Goal: Task Accomplishment & Management: Use online tool/utility

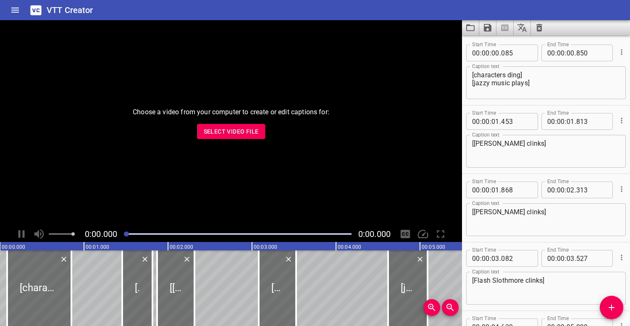
scroll to position [91, 0]
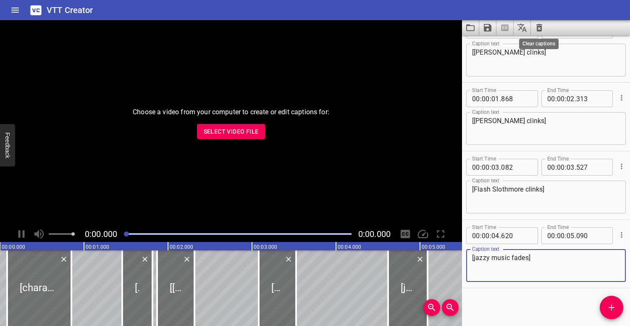
click at [538, 25] on icon "Clear captions" at bounding box center [539, 28] width 6 height 8
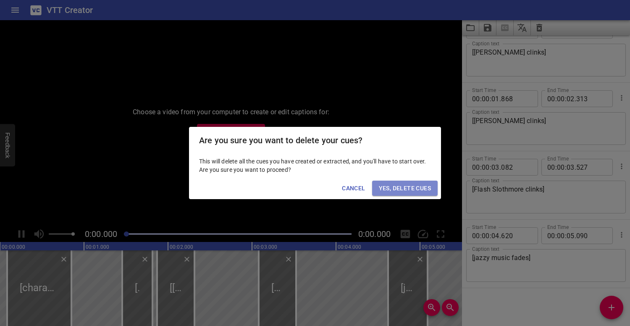
click at [414, 186] on span "Yes, Delete Cues" at bounding box center [405, 188] width 52 height 10
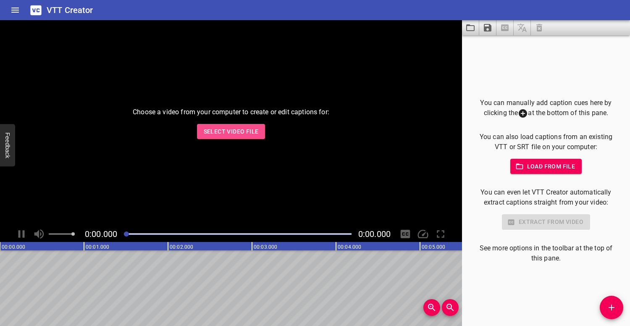
click at [247, 132] on span "Select Video File" at bounding box center [231, 131] width 55 height 10
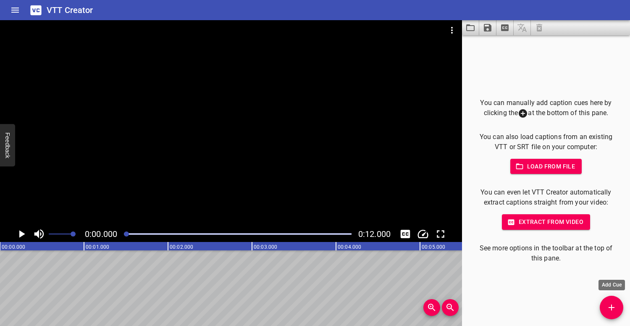
click at [611, 309] on icon "Add Cue" at bounding box center [611, 307] width 10 height 10
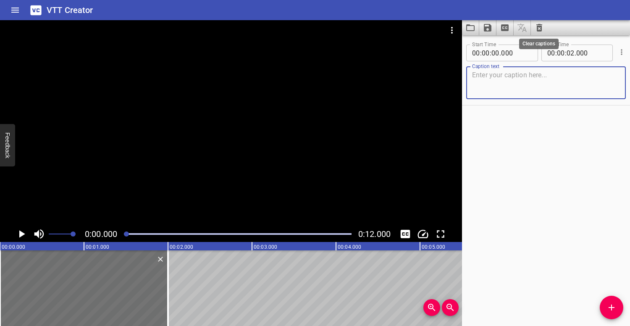
click at [537, 29] on icon "Clear captions" at bounding box center [539, 28] width 6 height 8
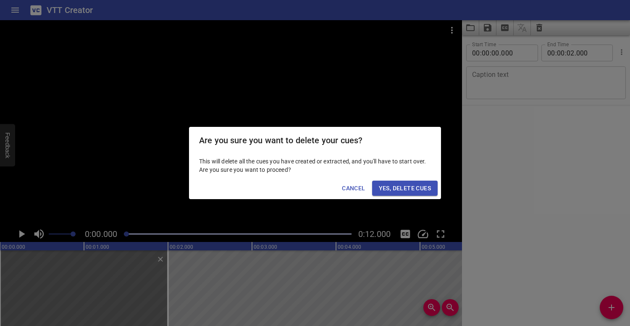
click at [414, 183] on span "Yes, Delete Cues" at bounding box center [405, 188] width 52 height 10
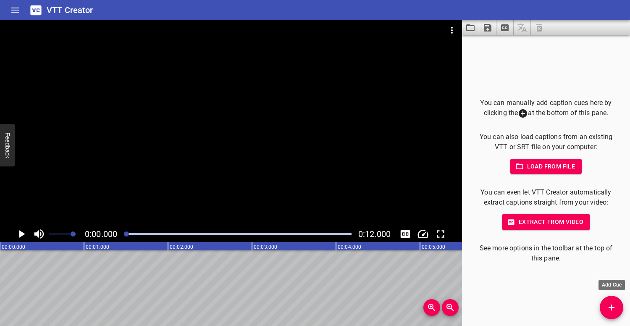
click at [608, 302] on button "Add Cue" at bounding box center [612, 308] width 24 height 24
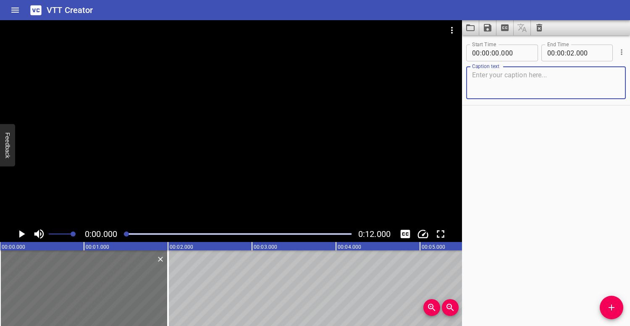
click at [540, 31] on icon "Clear captions" at bounding box center [539, 28] width 6 height 8
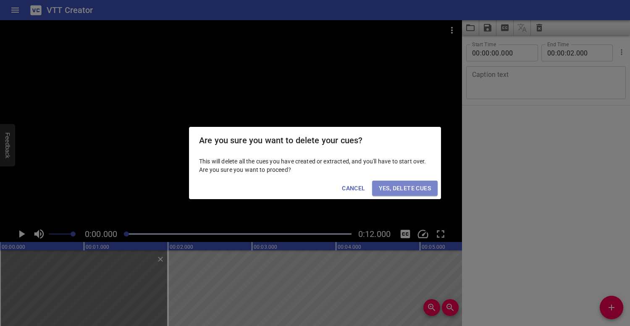
click at [418, 188] on span "Yes, Delete Cues" at bounding box center [405, 188] width 52 height 10
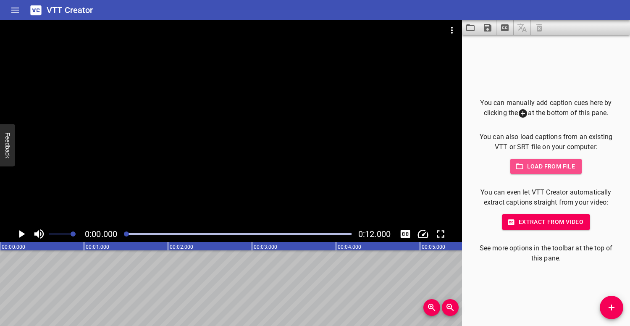
click at [555, 163] on span "Load from file" at bounding box center [546, 166] width 58 height 10
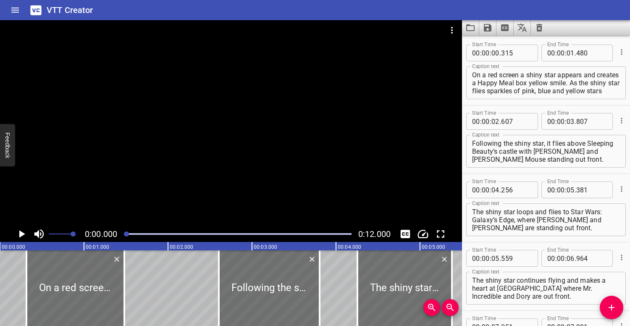
scroll to position [160, 0]
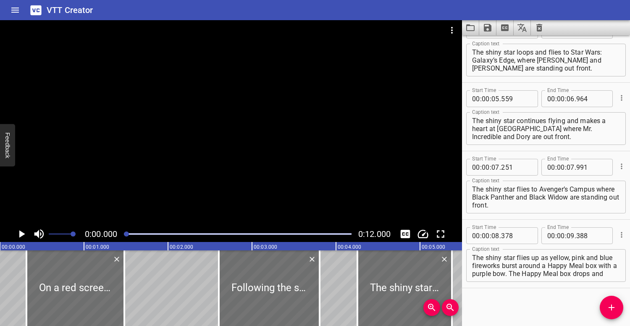
click at [270, 112] on div at bounding box center [231, 123] width 462 height 206
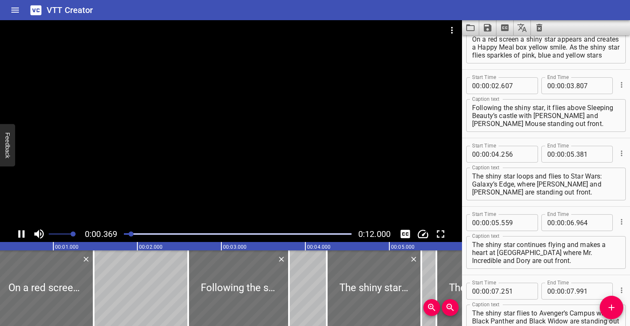
scroll to position [0, 0]
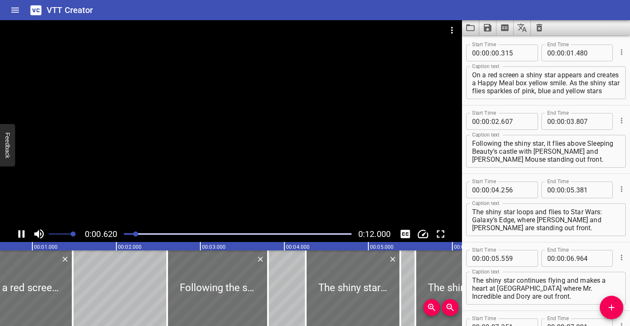
click at [218, 108] on div at bounding box center [231, 123] width 462 height 206
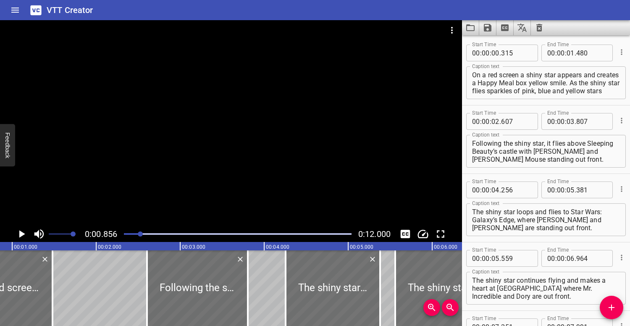
click at [160, 121] on div at bounding box center [231, 123] width 462 height 206
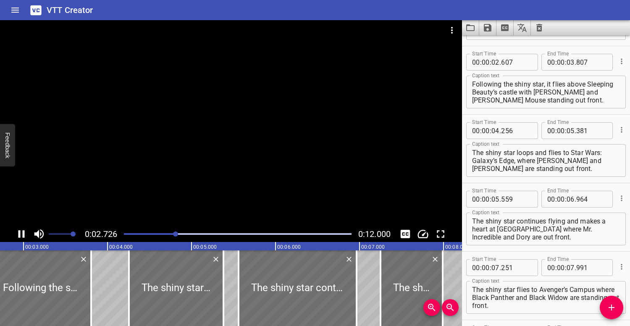
scroll to position [68, 0]
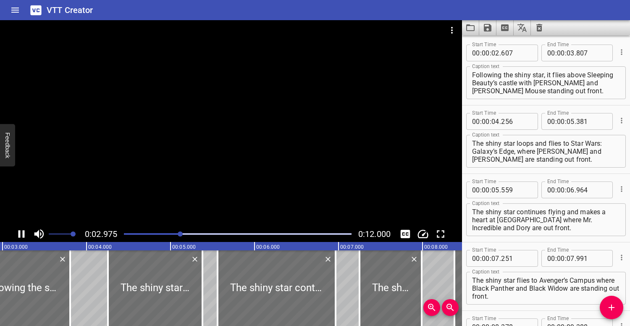
click at [183, 125] on div at bounding box center [231, 123] width 462 height 206
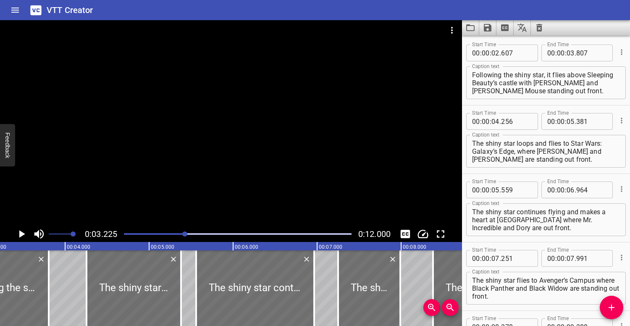
click at [177, 121] on div at bounding box center [231, 123] width 462 height 206
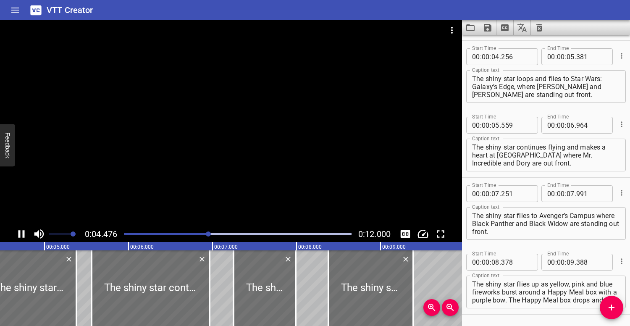
scroll to position [137, 0]
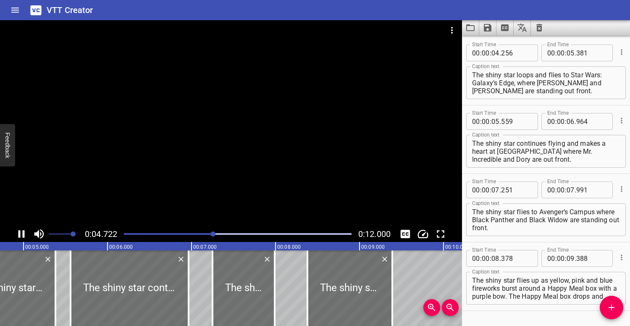
click at [177, 121] on div at bounding box center [231, 123] width 462 height 206
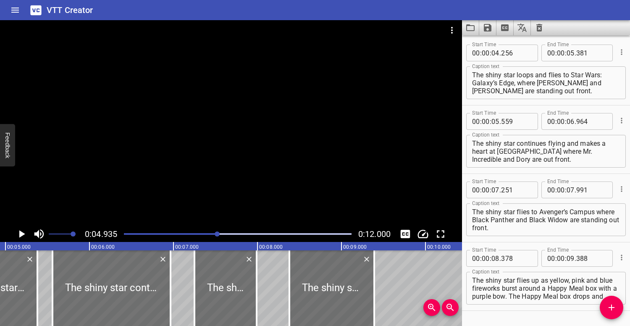
click at [229, 139] on div at bounding box center [231, 123] width 462 height 206
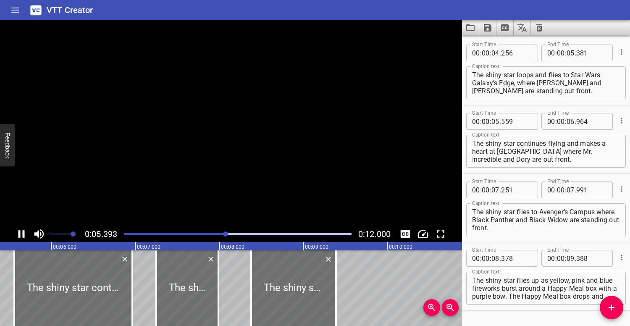
scroll to position [160, 0]
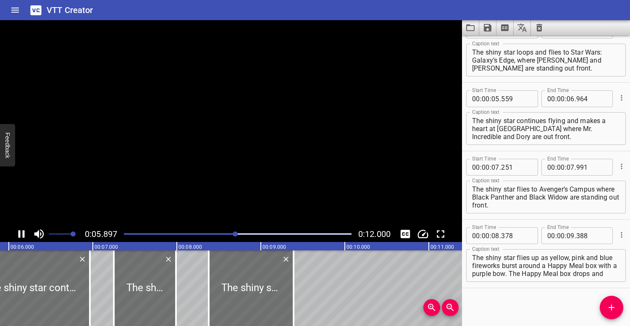
click at [229, 139] on video at bounding box center [231, 123] width 462 height 206
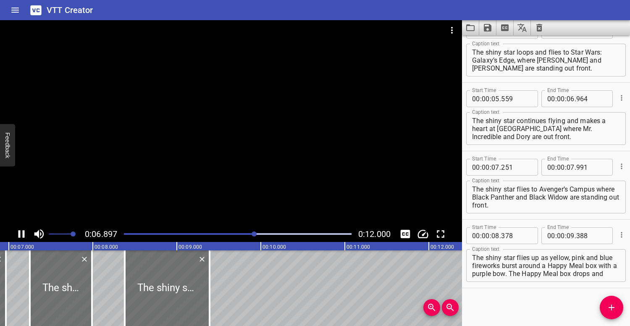
click at [205, 141] on div at bounding box center [231, 123] width 462 height 206
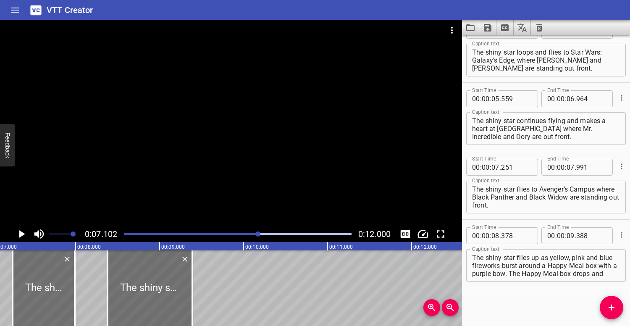
click at [211, 233] on div at bounding box center [238, 234] width 238 height 12
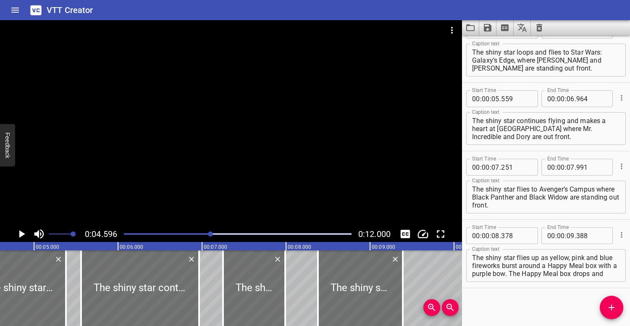
click at [204, 159] on div at bounding box center [231, 123] width 462 height 206
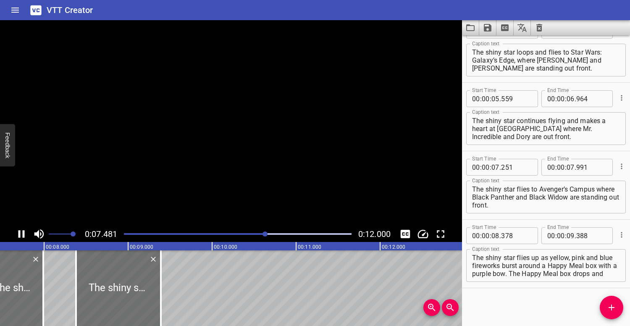
scroll to position [0, 649]
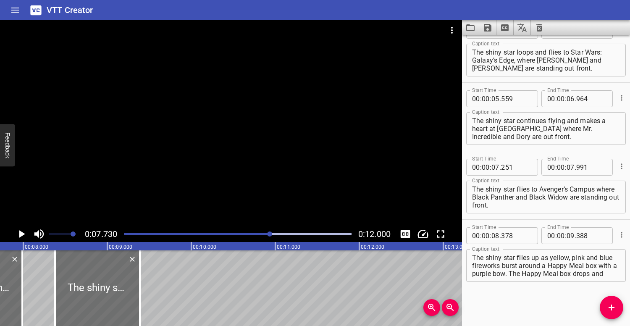
click at [265, 232] on div at bounding box center [238, 234] width 238 height 12
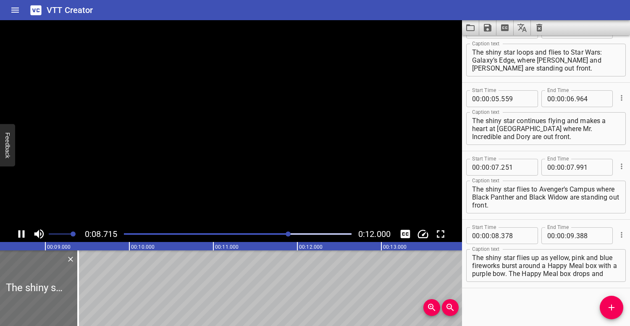
scroll to position [0, 732]
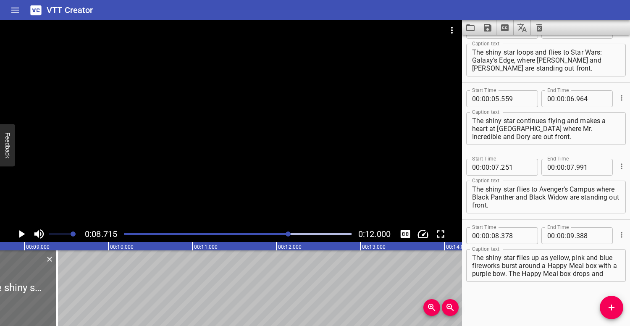
click at [257, 231] on div at bounding box center [238, 234] width 238 height 12
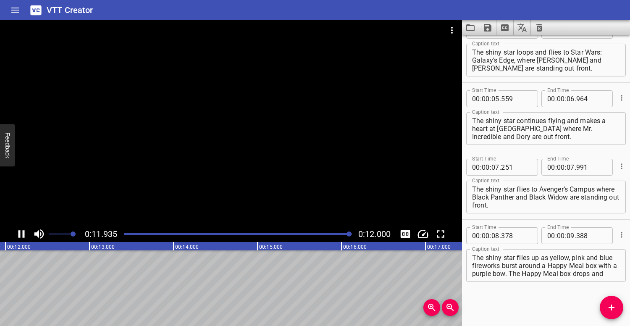
scroll to position [0, 1008]
click at [538, 29] on icon "Clear captions" at bounding box center [539, 28] width 6 height 8
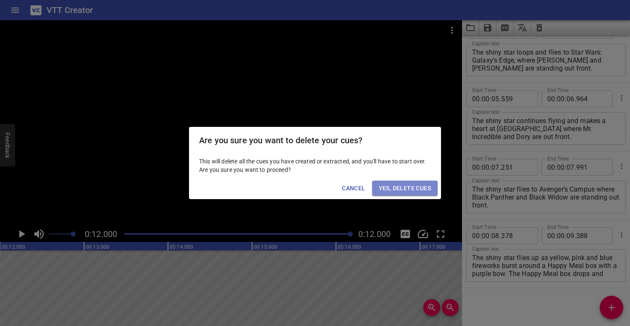
click at [423, 188] on span "Yes, Delete Cues" at bounding box center [405, 188] width 52 height 10
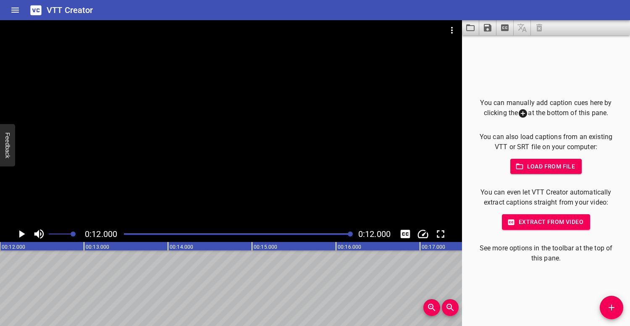
click at [559, 169] on span "Load from file" at bounding box center [546, 166] width 58 height 10
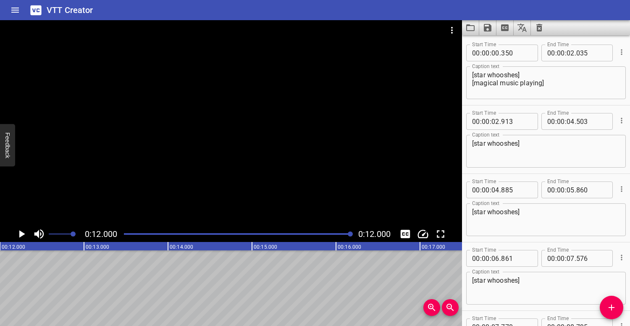
scroll to position [160, 0]
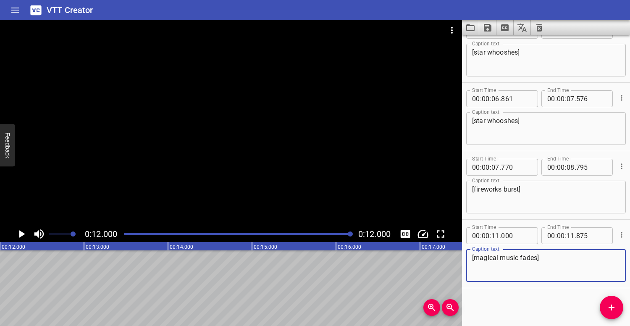
click at [354, 140] on div at bounding box center [231, 123] width 462 height 206
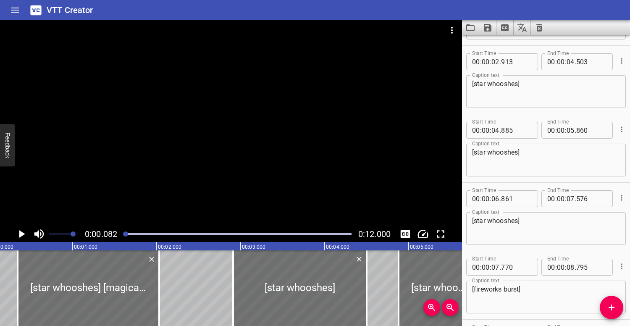
scroll to position [0, 7]
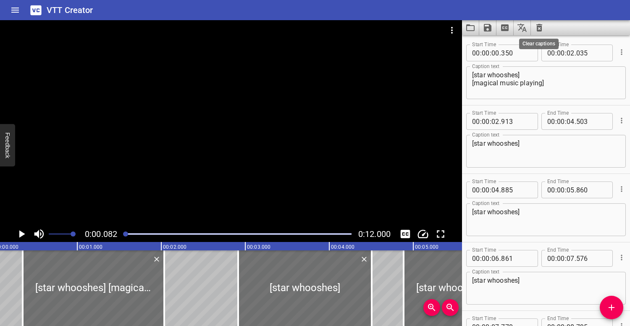
click at [541, 25] on icon "Clear captions" at bounding box center [539, 28] width 6 height 8
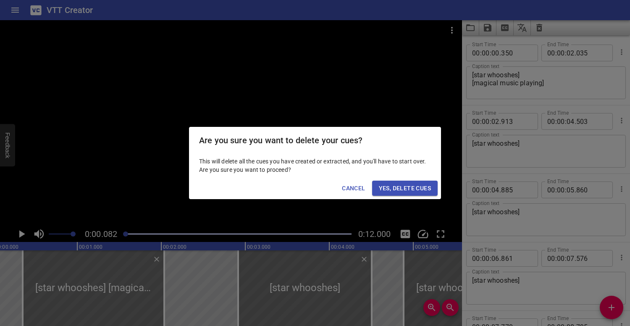
click at [420, 190] on span "Yes, Delete Cues" at bounding box center [405, 188] width 52 height 10
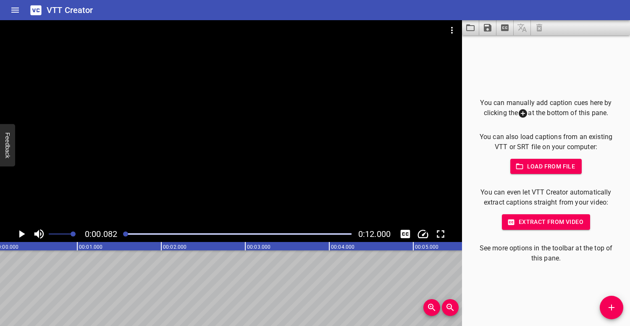
click at [451, 29] on icon "Video Options" at bounding box center [452, 30] width 10 height 10
click at [488, 29] on li "Select New Video File..." at bounding box center [484, 31] width 84 height 15
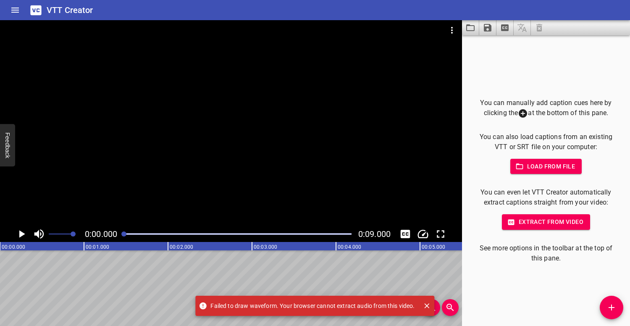
click at [551, 162] on span "Load from file" at bounding box center [546, 166] width 58 height 10
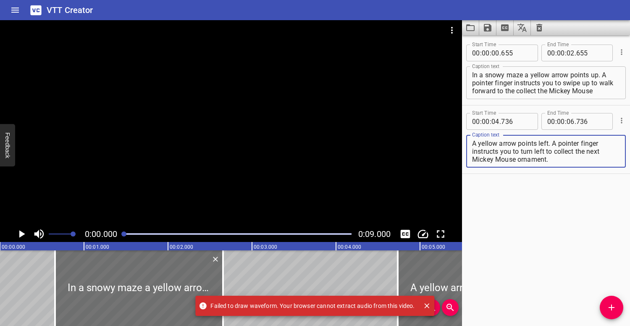
click at [234, 126] on div at bounding box center [231, 123] width 462 height 206
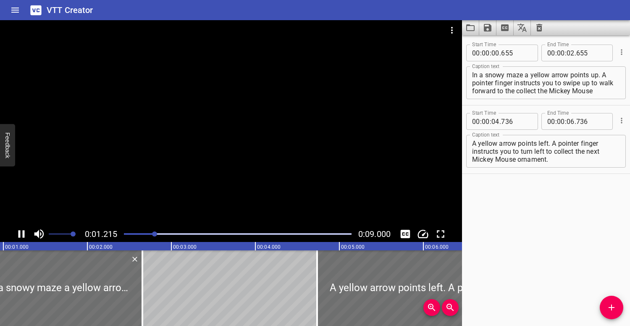
scroll to position [0, 102]
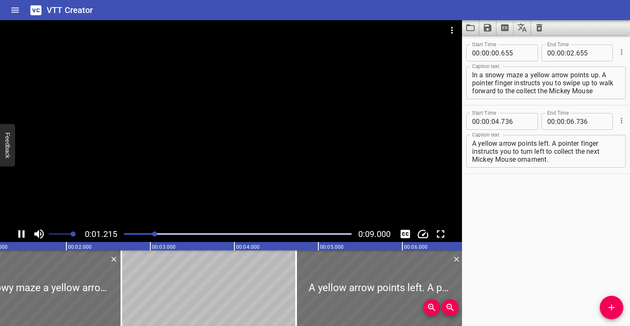
click at [243, 108] on div at bounding box center [231, 123] width 462 height 206
click at [600, 74] on textarea "In a snowy maze a yellow arrow points up. A pointer finger instructs you to swi…" at bounding box center [546, 83] width 148 height 24
click at [620, 73] on div "In a snowy maze a yellow arrow points up and A pointer finger instructs you to …" at bounding box center [546, 82] width 160 height 33
click at [619, 75] on textarea "In a snowy maze a yellow arrow points up and A pointer finger instructs you to …" at bounding box center [546, 83] width 148 height 24
click at [541, 84] on textarea "In a snowy maze a yellow arrow points up and pointer finger instructs you to sw…" at bounding box center [546, 83] width 148 height 24
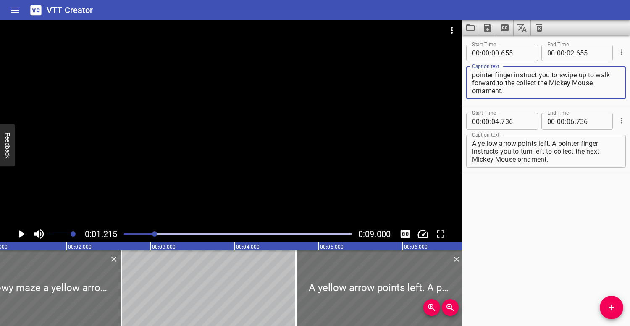
scroll to position [8, 0]
click at [583, 89] on textarea "In a snowy maze a yellow arrow points up and pointer finger instruct you to swi…" at bounding box center [546, 83] width 148 height 24
type textarea "In a snowy maze a yellow arrow points up and pointer finger instruct you to swi…"
click at [552, 144] on textarea "A yellow arrow points left. A pointer finger instructs you to turn left to coll…" at bounding box center [546, 151] width 148 height 24
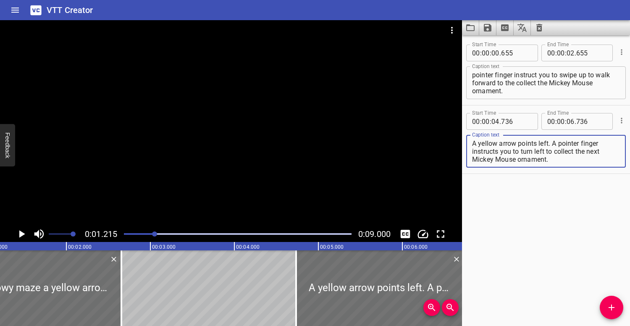
click at [163, 147] on div at bounding box center [231, 123] width 462 height 206
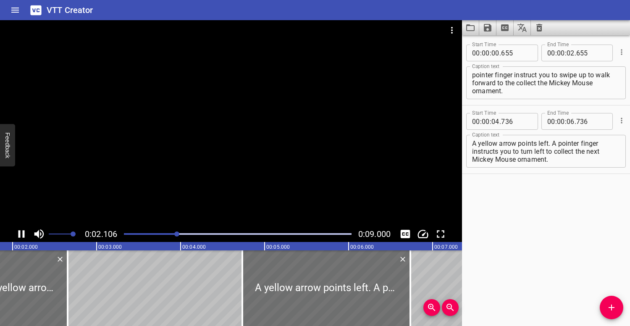
click at [201, 134] on div at bounding box center [231, 123] width 462 height 206
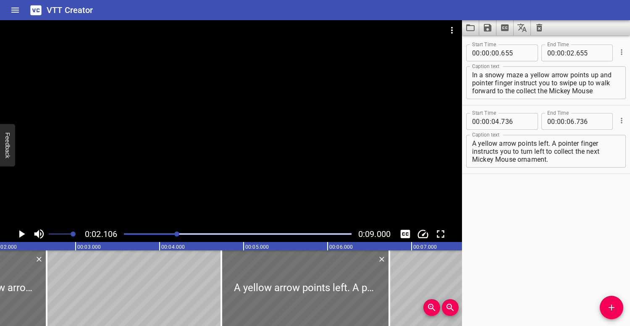
scroll to position [0, 0]
click at [550, 143] on textarea "A yellow arrow points left. A pointer finger instructs you to turn left to coll…" at bounding box center [546, 151] width 148 height 24
click at [569, 141] on textarea "A yellow arrow points left and A pointer finger instructs you to turn left to c…" at bounding box center [546, 151] width 148 height 24
click at [537, 142] on textarea "A yellow arrow points left and pointer finger instructs you to turn left to col…" at bounding box center [546, 151] width 148 height 24
click at [565, 143] on textarea "A yellow arrow points left and pointer finger instructs you to turn left to col…" at bounding box center [546, 151] width 148 height 24
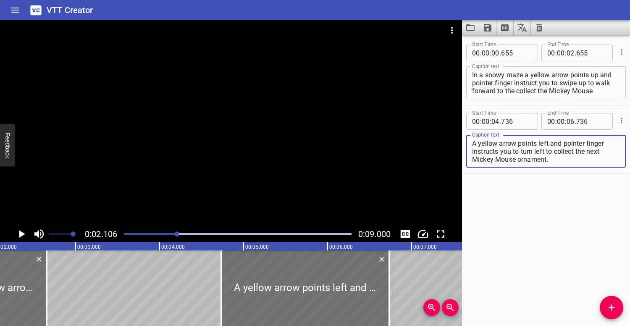
click at [537, 143] on textarea "A yellow arrow points left and pointer finger instructs you to turn left to col…" at bounding box center [546, 151] width 148 height 24
drag, startPoint x: 537, startPoint y: 143, endPoint x: 516, endPoint y: 144, distance: 21.1
click at [516, 144] on textarea "A yellow arrow points left and pointer finger instructs you to turn left to col…" at bounding box center [546, 151] width 148 height 24
drag, startPoint x: 528, startPoint y: 143, endPoint x: 517, endPoint y: 143, distance: 10.9
click at [517, 143] on textarea "A yellow arrow left and pointer finger instructs you to turn left to collect th…" at bounding box center [546, 151] width 148 height 24
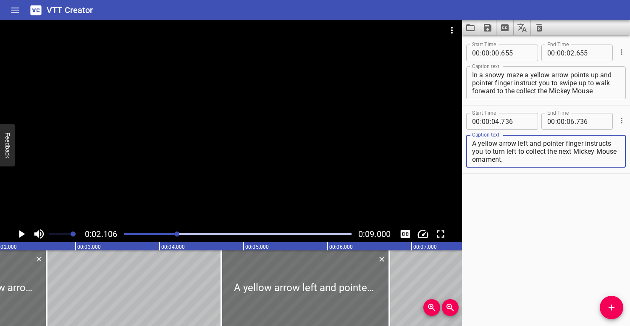
click at [507, 157] on textarea "A yellow arrow left and pointer finger instructs you to turn left to collect th…" at bounding box center [546, 151] width 148 height 24
click at [517, 144] on textarea "A yellow arrow left and pointer finger instructs you to turn left to collect th…" at bounding box center [546, 151] width 148 height 24
drag, startPoint x: 546, startPoint y: 143, endPoint x: 531, endPoint y: 143, distance: 14.3
click at [531, 143] on textarea "A yellow arrow and left and pointer finger instructs you to turn left to collec…" at bounding box center [546, 151] width 148 height 24
click at [572, 144] on textarea "A yellow arrow and pointer finger instructs you to turn left to collect the nex…" at bounding box center [546, 151] width 148 height 24
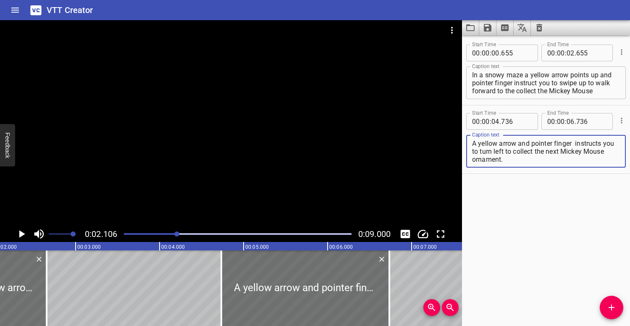
click at [535, 162] on textarea "A yellow arrow and pointer finger instructs you to turn left to collect the nex…" at bounding box center [546, 151] width 148 height 24
click at [575, 143] on textarea "A yellow arrow and pointer finger instructs you to turn left to collect the nex…" at bounding box center [546, 151] width 148 height 24
click at [618, 143] on textarea "A yellow arrow and pointer finger instructs you to turn left to collect the nex…" at bounding box center [546, 151] width 148 height 24
click at [530, 151] on textarea "A yellow arrow and pointer finger instructs you to swipe left to turn left to c…" at bounding box center [546, 151] width 148 height 24
click at [551, 151] on textarea "A yellow arrow and pointer finger instructs you to swipe left to turn left to c…" at bounding box center [546, 151] width 148 height 24
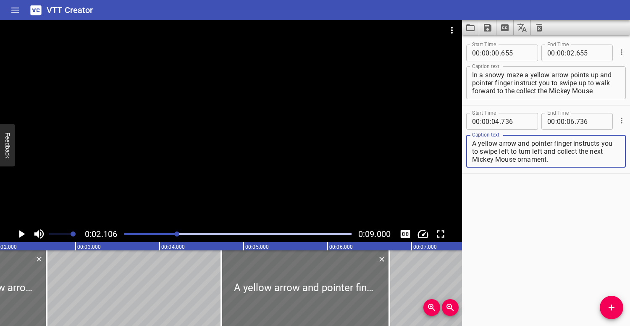
click at [601, 142] on textarea "A yellow arrow and pointer finger instructs you to swipe left to turn left and …" at bounding box center [546, 151] width 148 height 24
type textarea "A yellow arrow and pointer finger instruct you to swipe left to turn left and c…"
click at [506, 84] on textarea "In a snowy maze a yellow arrow points up and pointer finger instruct you to swi…" at bounding box center [546, 83] width 148 height 24
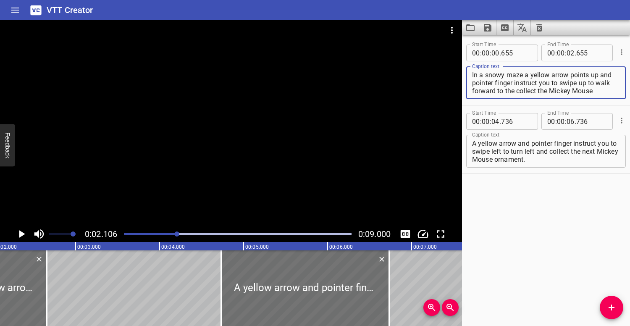
click at [580, 77] on textarea "In a snowy maze a yellow arrow points up and pointer finger instruct you to swi…" at bounding box center [546, 83] width 148 height 24
drag, startPoint x: 568, startPoint y: 75, endPoint x: 598, endPoint y: 73, distance: 29.9
click at [598, 73] on textarea "In a snowy maze a yellow arrow points up and pointer finger instruct you to swi…" at bounding box center [546, 83] width 148 height 24
click at [613, 74] on textarea "In a snowy maze a yellow arrow and pointer finger instruct you to swipe up to w…" at bounding box center [546, 83] width 148 height 24
click at [478, 92] on textarea "In a snowy maze a yellow arrow and pointer finger instruct you to swipe up to w…" at bounding box center [546, 83] width 148 height 24
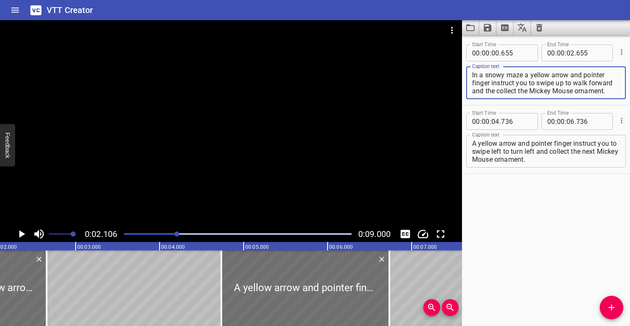
click at [492, 90] on textarea "In a snowy maze a yellow arrow and pointer finger instruct you to swipe up to w…" at bounding box center [546, 83] width 148 height 24
drag, startPoint x: 495, startPoint y: 91, endPoint x: 486, endPoint y: 90, distance: 9.3
click at [486, 90] on textarea "In a snowy maze a yellow arrow and pointer finger instruct you to swipe up to w…" at bounding box center [546, 83] width 148 height 24
type textarea "In a snowy maze a yellow arrow and pointer finger instruct you to swipe up to w…"
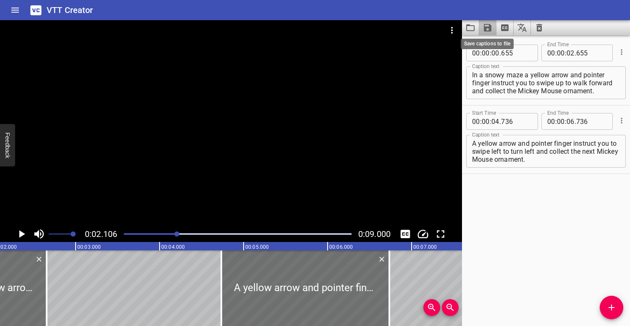
click at [488, 29] on icon "Save captions to file" at bounding box center [488, 28] width 10 height 10
click at [125, 234] on div at bounding box center [315, 163] width 630 height 326
click at [125, 234] on div "Play progress" at bounding box center [64, 234] width 228 height 2
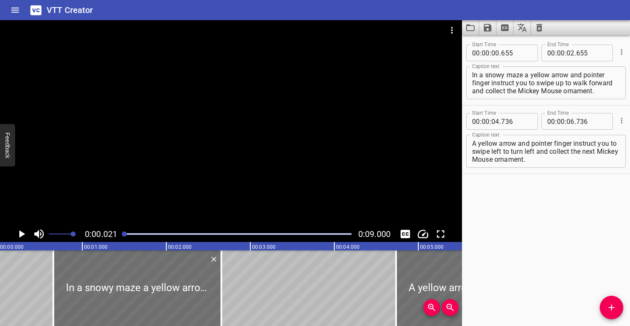
click at [115, 192] on div at bounding box center [231, 123] width 462 height 206
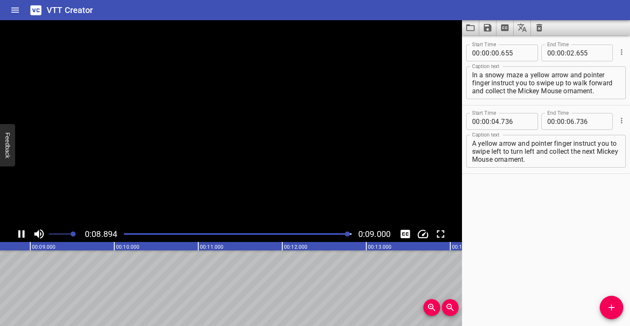
scroll to position [0, 756]
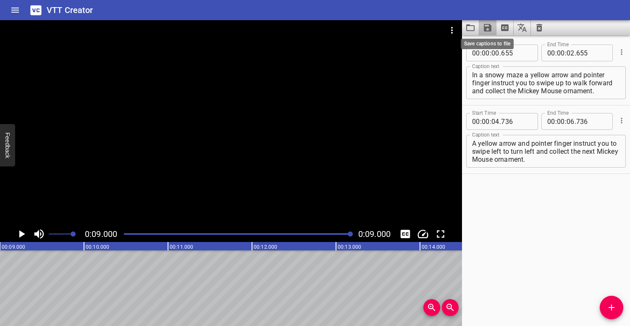
click at [486, 28] on icon "Save captions to file" at bounding box center [488, 28] width 8 height 8
click at [496, 50] on li "Save to VTT file" at bounding box center [510, 46] width 62 height 15
click at [457, 27] on icon "Video Options" at bounding box center [452, 30] width 10 height 10
click at [461, 31] on li "Select New Video File..." at bounding box center [484, 31] width 84 height 15
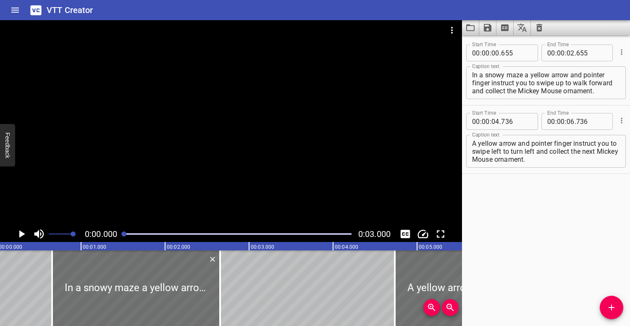
scroll to position [0, 0]
click at [538, 22] on button "Clear captions" at bounding box center [539, 27] width 17 height 15
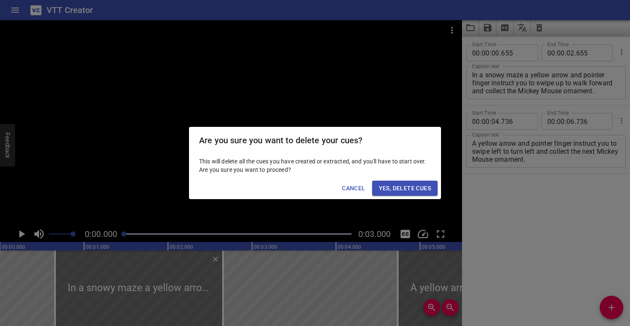
click at [423, 183] on button "Yes, Delete Cues" at bounding box center [405, 189] width 66 height 16
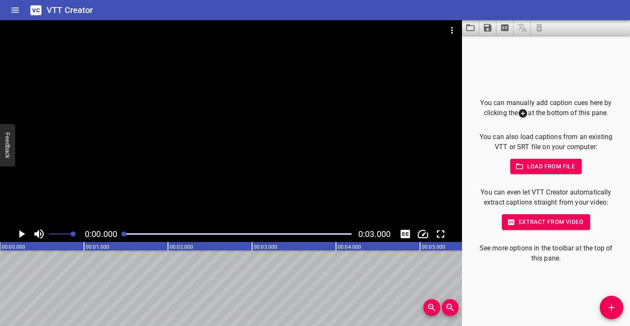
click at [541, 172] on button "Load from file" at bounding box center [546, 167] width 72 height 16
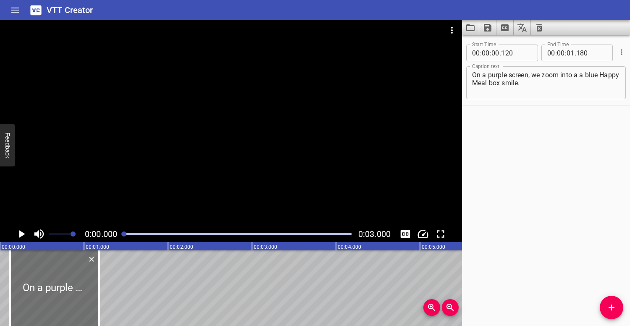
click at [147, 153] on div at bounding box center [231, 123] width 462 height 206
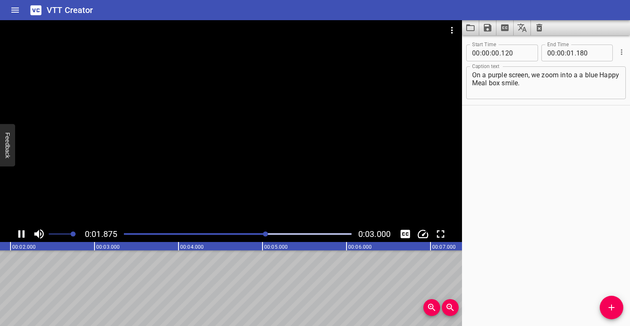
click at [221, 139] on div at bounding box center [231, 123] width 462 height 206
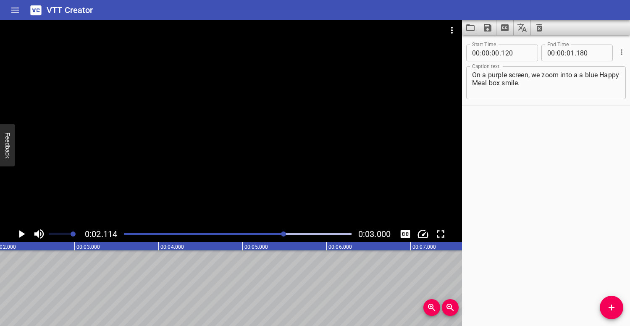
click at [450, 29] on icon "Video Options" at bounding box center [452, 30] width 10 height 10
click at [466, 30] on li "Select New Video File..." at bounding box center [484, 31] width 84 height 15
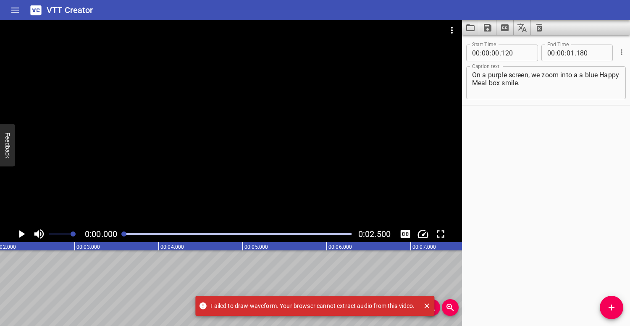
click at [230, 155] on div at bounding box center [231, 123] width 462 height 206
click at [232, 152] on div at bounding box center [231, 123] width 462 height 206
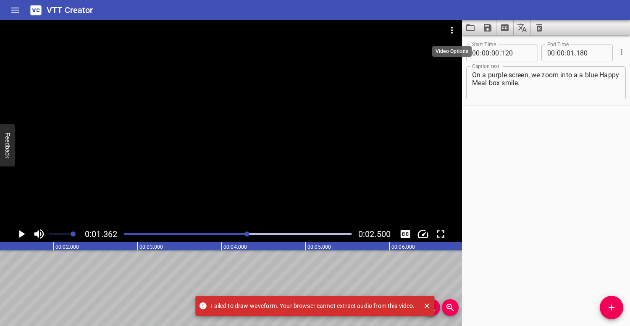
click at [452, 29] on icon "Video Options" at bounding box center [452, 30] width 2 height 7
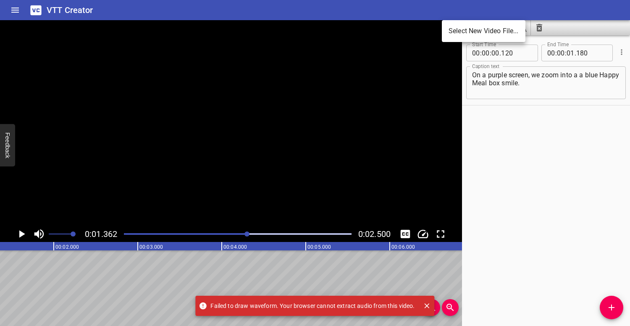
click at [454, 31] on li "Select New Video File..." at bounding box center [484, 31] width 84 height 15
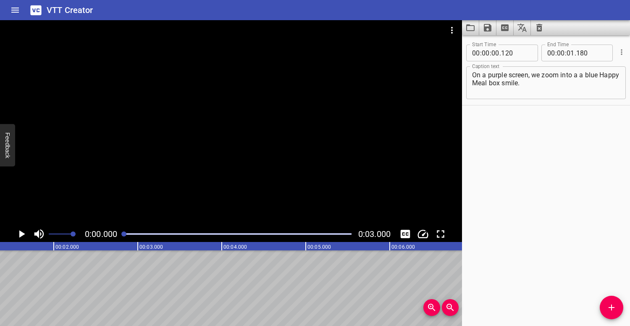
click at [299, 128] on div at bounding box center [231, 123] width 462 height 206
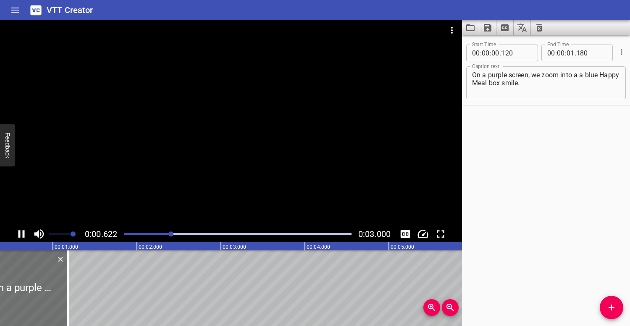
scroll to position [0, 52]
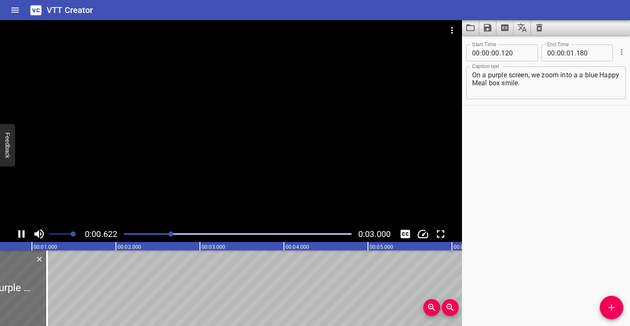
click at [298, 114] on div at bounding box center [231, 123] width 462 height 206
drag, startPoint x: 522, startPoint y: 87, endPoint x: 534, endPoint y: 76, distance: 16.0
click at [534, 76] on textarea "On a purple screen, we zoom into a a blue Happy Meal box smile." at bounding box center [546, 83] width 148 height 24
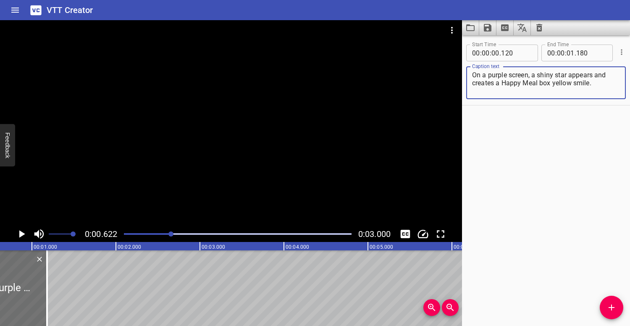
click at [212, 142] on div at bounding box center [231, 123] width 462 height 206
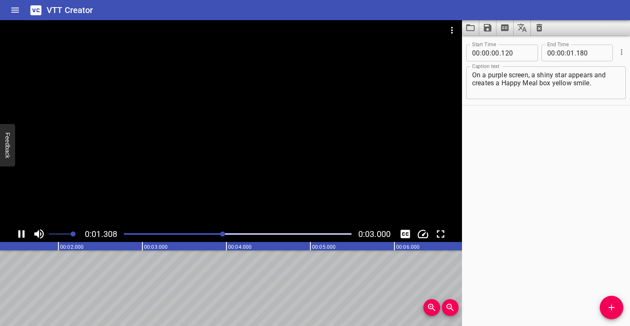
click at [220, 128] on div at bounding box center [231, 123] width 462 height 206
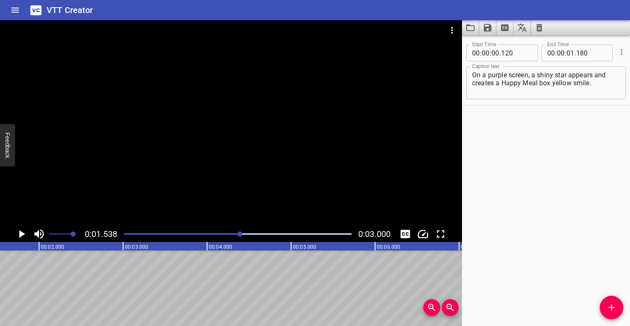
click at [227, 163] on div at bounding box center [231, 123] width 462 height 206
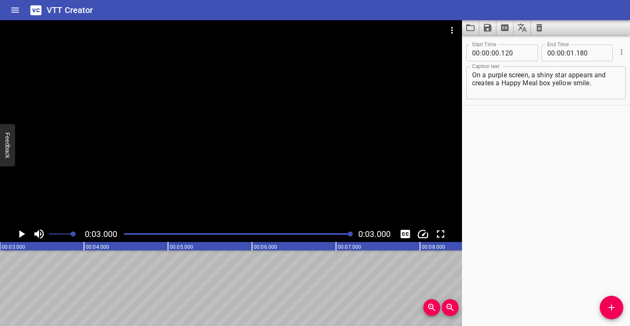
click at [135, 235] on div at bounding box center [238, 234] width 238 height 12
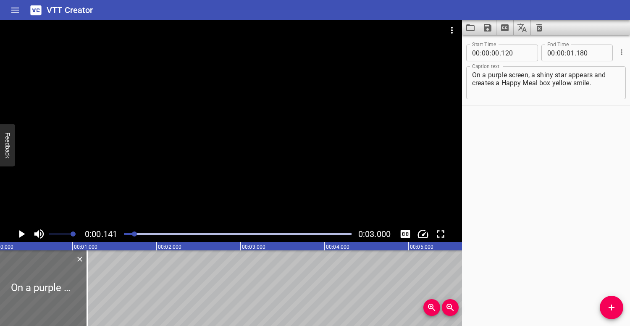
click at [126, 232] on div at bounding box center [238, 234] width 238 height 12
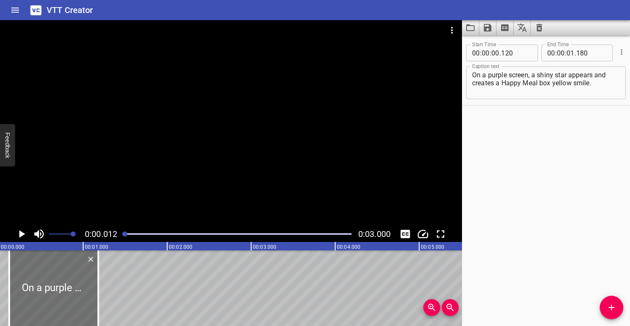
click at [163, 170] on div at bounding box center [231, 123] width 462 height 206
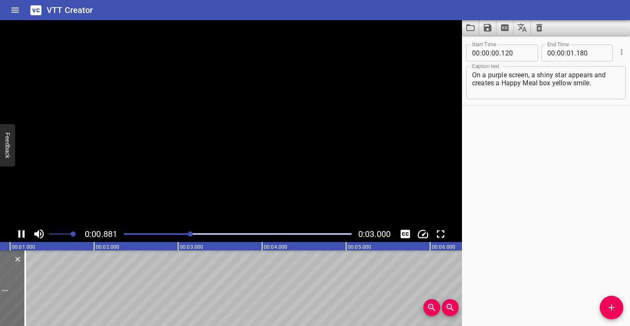
scroll to position [0, 95]
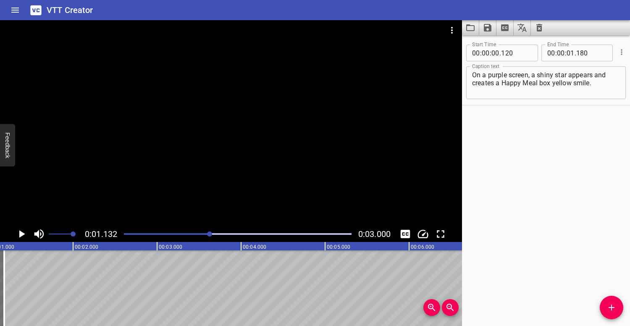
click at [598, 86] on textarea "On a purple screen, a shiny star appears and creates a Happy Meal box yellow sm…" at bounding box center [546, 83] width 148 height 24
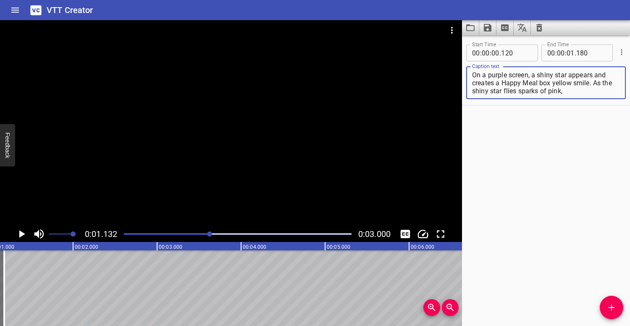
click at [171, 233] on div at bounding box center [238, 234] width 238 height 12
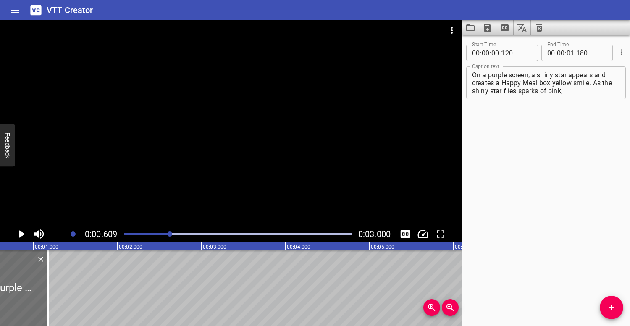
click at [178, 157] on div at bounding box center [231, 123] width 462 height 206
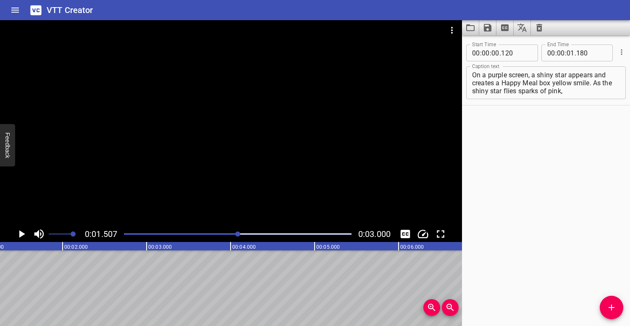
scroll to position [0, 126]
click at [568, 90] on textarea "On a purple screen, a shiny star appears and creates a Happy Meal box yellow sm…" at bounding box center [546, 83] width 148 height 24
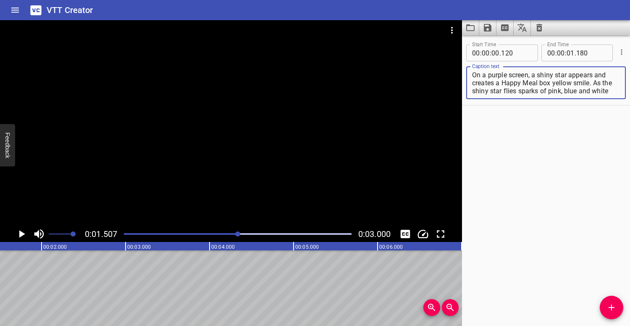
scroll to position [8, 0]
click at [140, 233] on div at bounding box center [238, 234] width 238 height 12
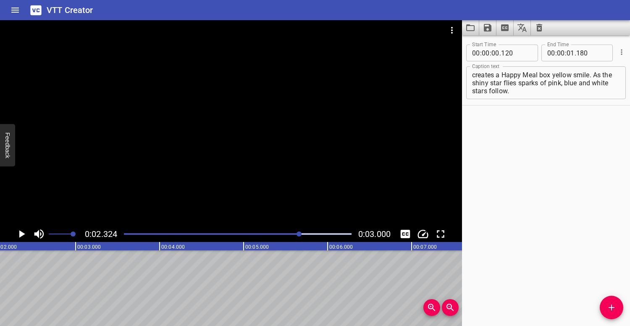
scroll to position [0, 195]
click at [529, 90] on textarea "On a purple screen, a shiny star appears and creates a Happy Meal box yellow sm…" at bounding box center [546, 83] width 148 height 24
click at [131, 231] on div at bounding box center [238, 234] width 238 height 12
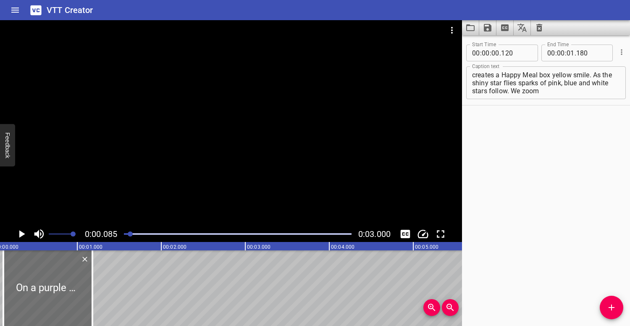
click at [192, 163] on div at bounding box center [231, 123] width 462 height 206
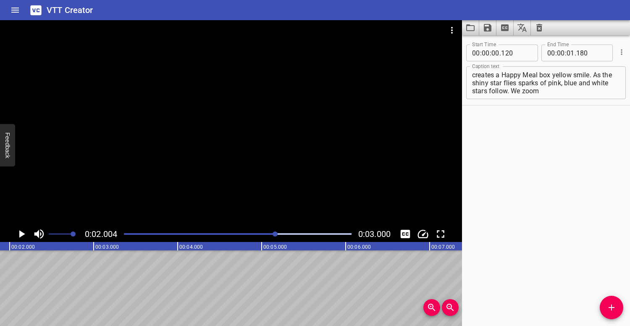
scroll to position [0, 168]
click at [547, 94] on textarea "On a purple screen, a shiny star appears and creates a Happy Meal box yellow sm…" at bounding box center [546, 83] width 148 height 24
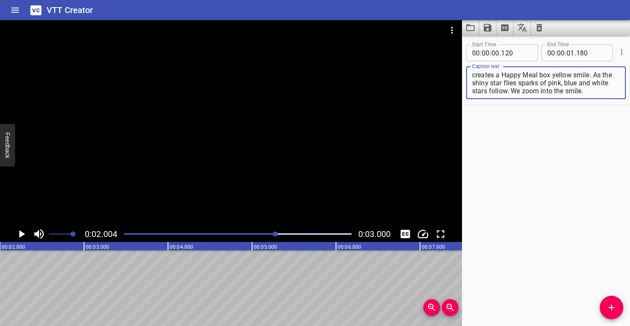
type textarea "On a purple screen, a shiny star appears and creates a Happy Meal box yellow sm…"
